Goal: Find specific page/section: Find specific page/section

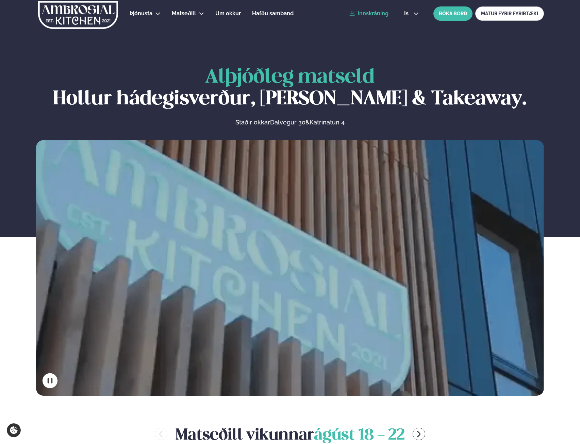
click at [365, 12] on link "Innskráning" at bounding box center [368, 14] width 39 height 6
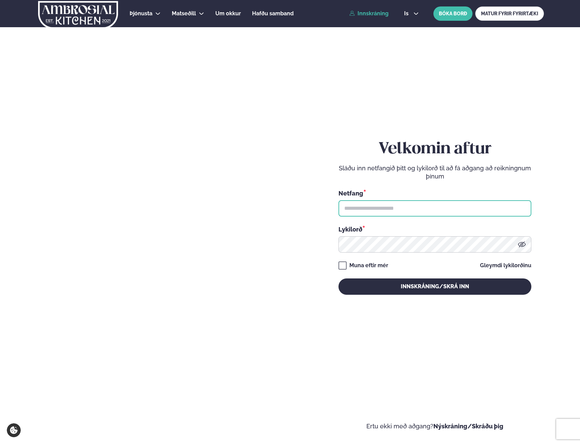
type input "**********"
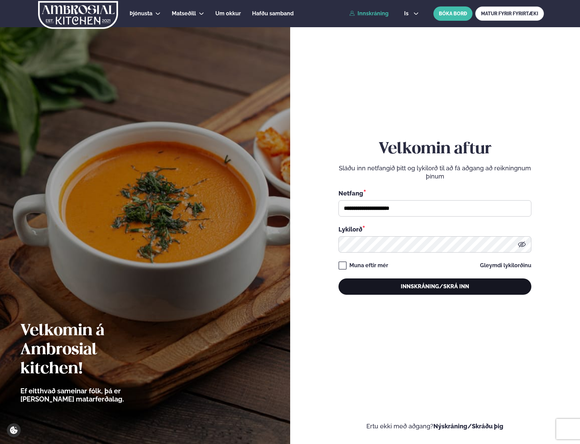
click at [408, 284] on button "Innskráning/Skrá inn" at bounding box center [434, 286] width 193 height 16
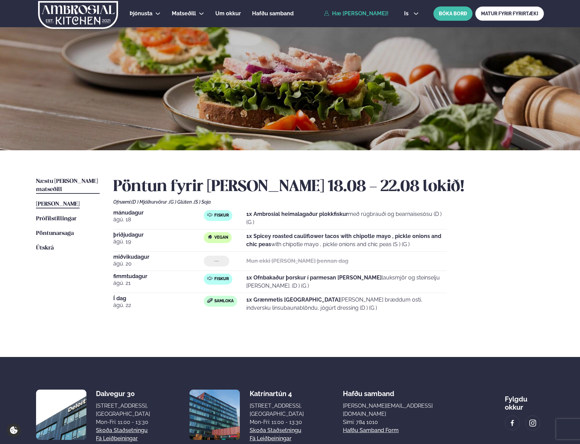
click at [57, 180] on span "Næstu [PERSON_NAME] matseðill" at bounding box center [67, 186] width 62 height 14
